Goal: Information Seeking & Learning: Learn about a topic

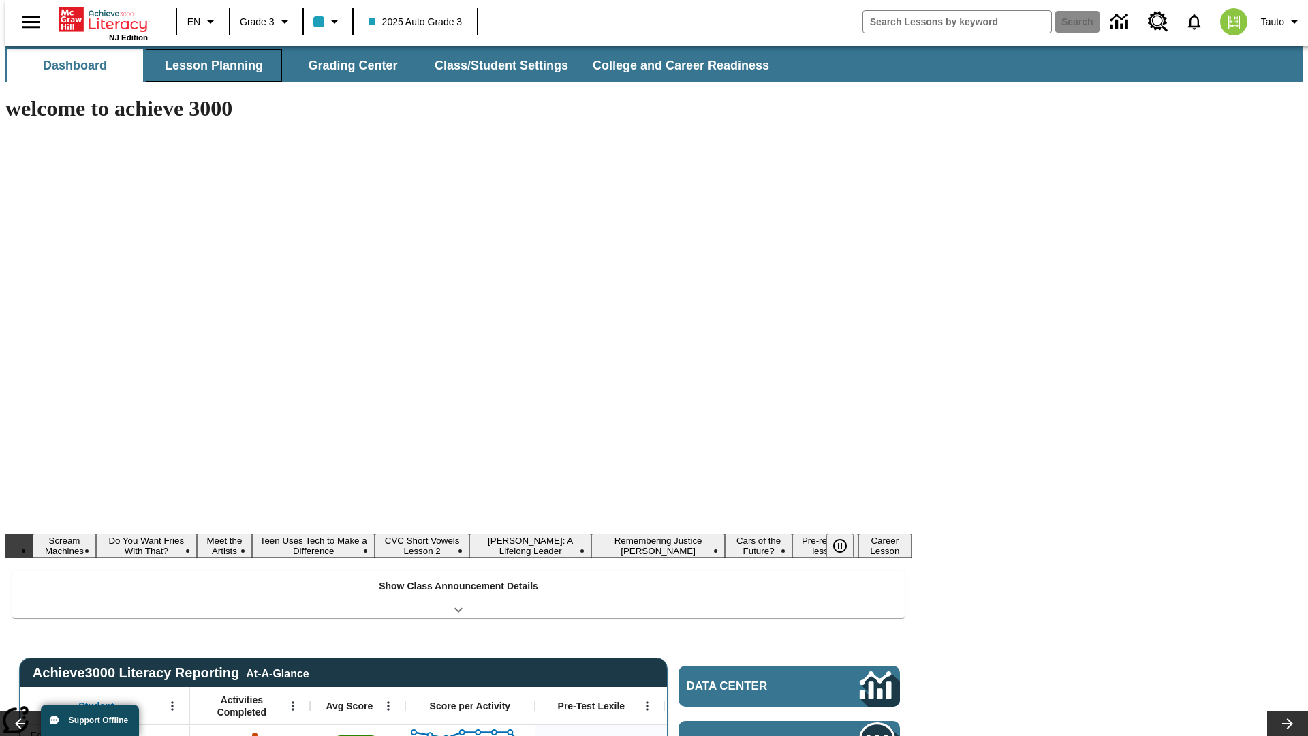
click at [208, 65] on button "Lesson Planning" at bounding box center [214, 65] width 136 height 33
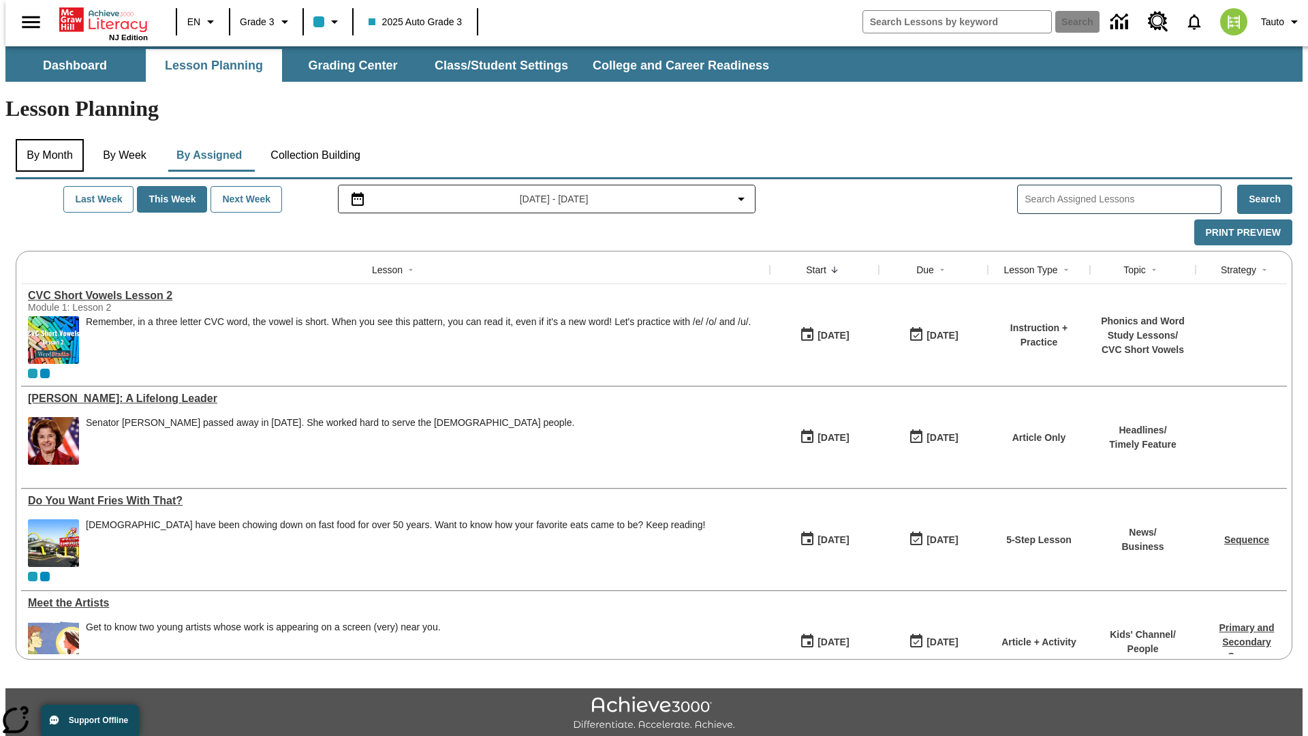
click at [46, 139] on button "By Month" at bounding box center [50, 155] width 68 height 33
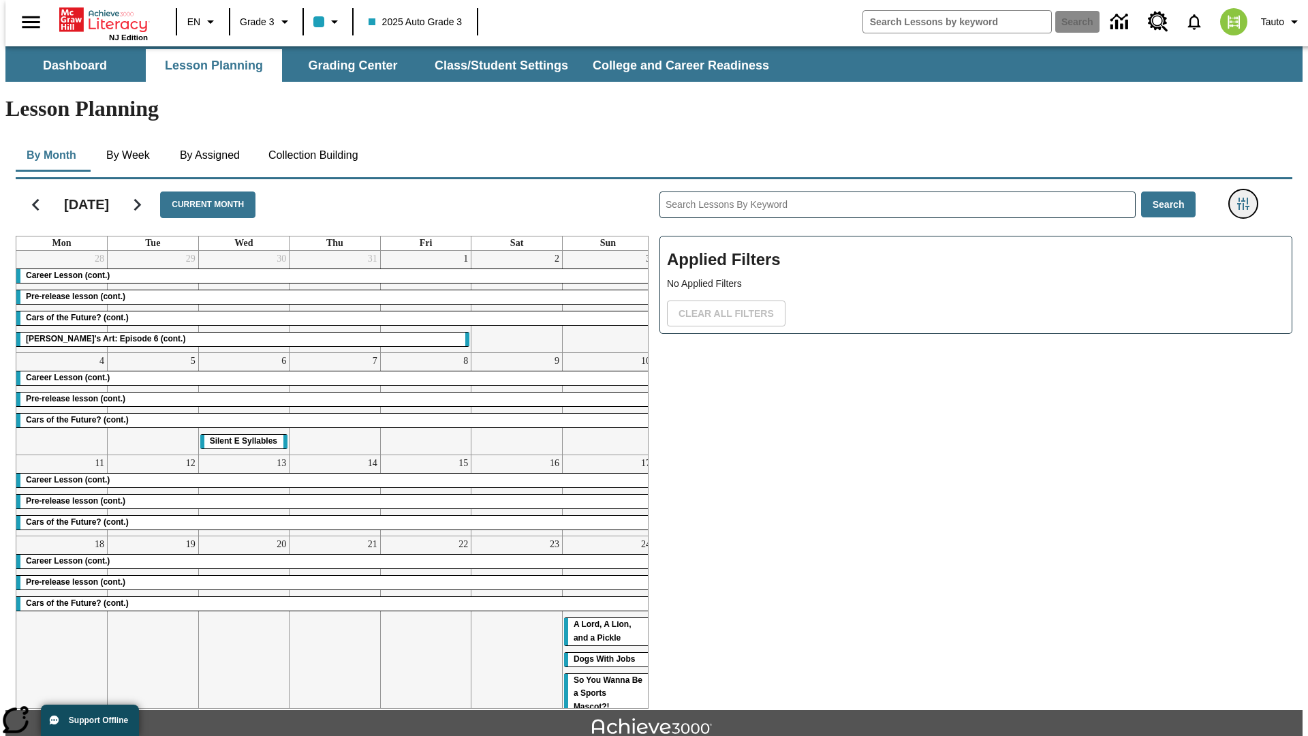
click at [1247, 198] on icon "Filters Side menu" at bounding box center [1243, 204] width 12 height 12
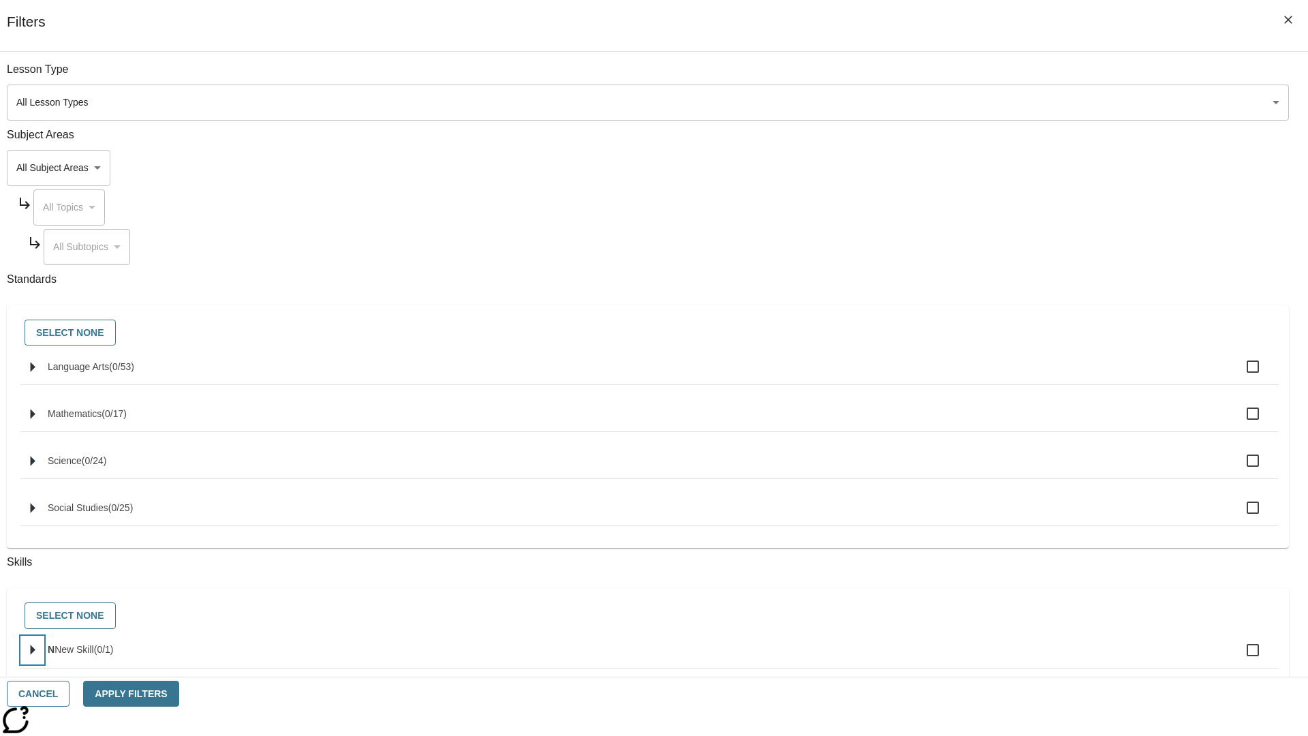
click at [35, 655] on icon "Select skills" at bounding box center [33, 650] width 5 height 10
click at [69, 693] on button "Cancel" at bounding box center [38, 694] width 63 height 27
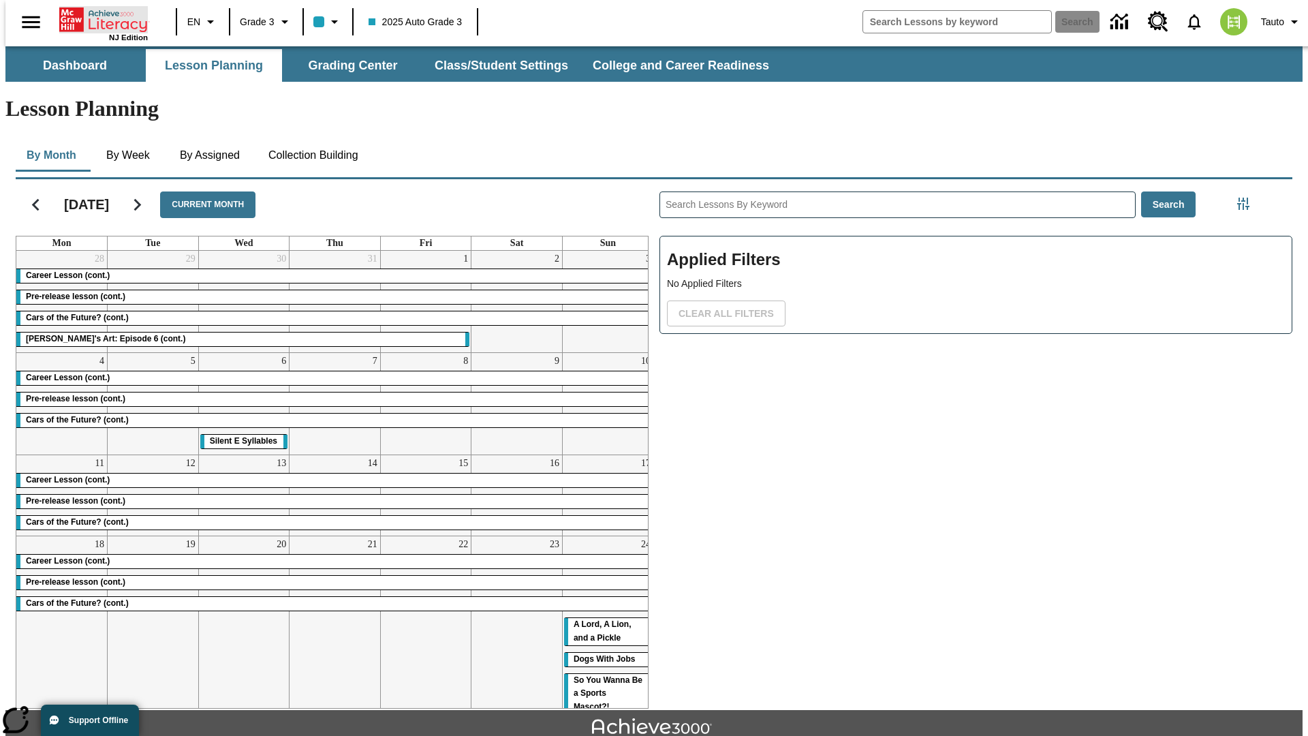
click at [98, 18] on icon "Home" at bounding box center [104, 19] width 91 height 27
